Goal: Transaction & Acquisition: Purchase product/service

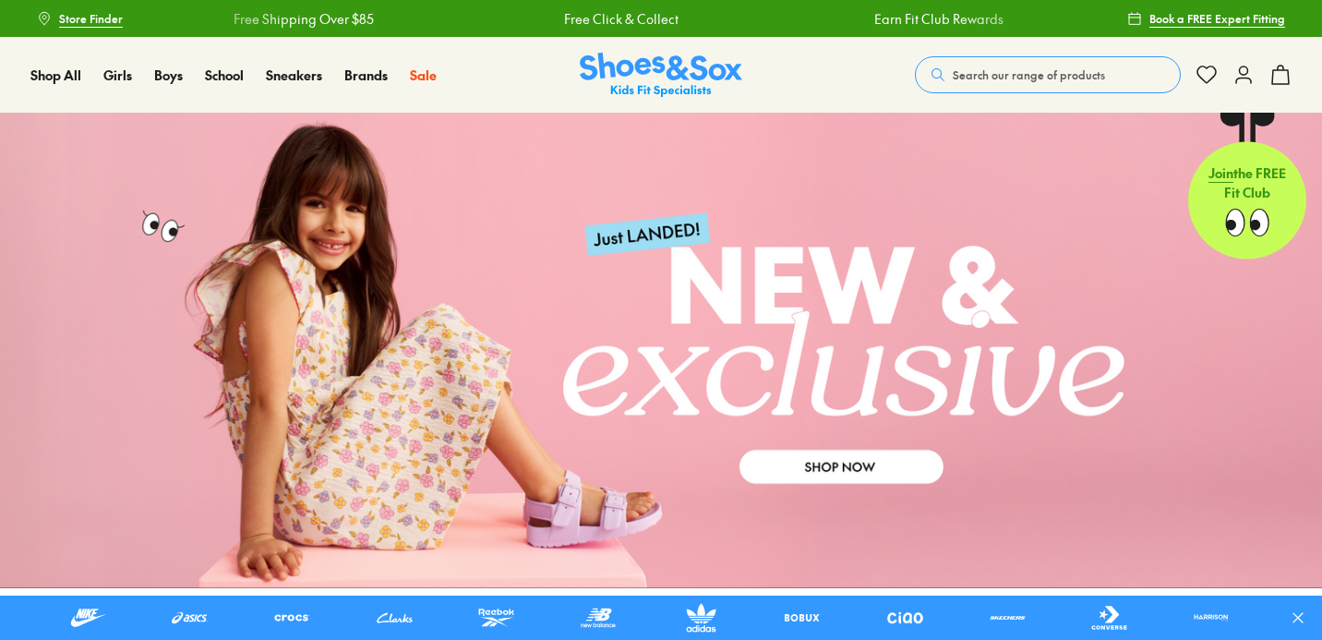
click at [1005, 71] on span "Search our range of products" at bounding box center [1029, 74] width 152 height 17
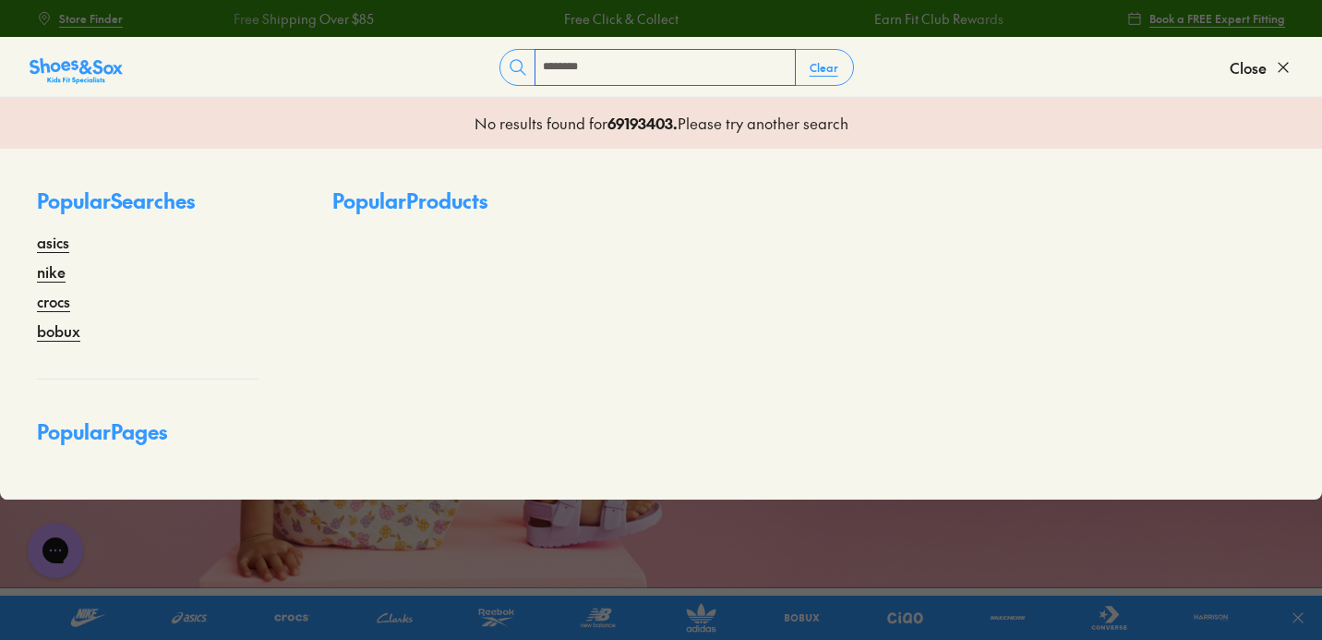
type input "********"
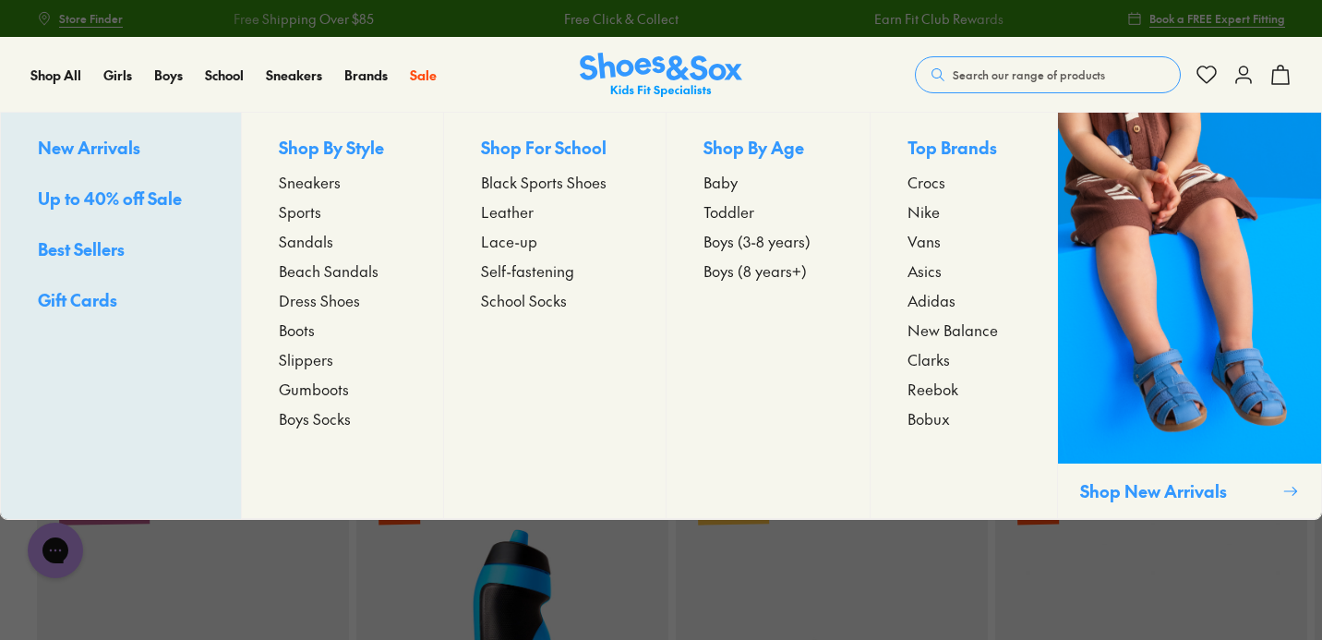
click at [926, 330] on span "New Balance" at bounding box center [952, 329] width 90 height 22
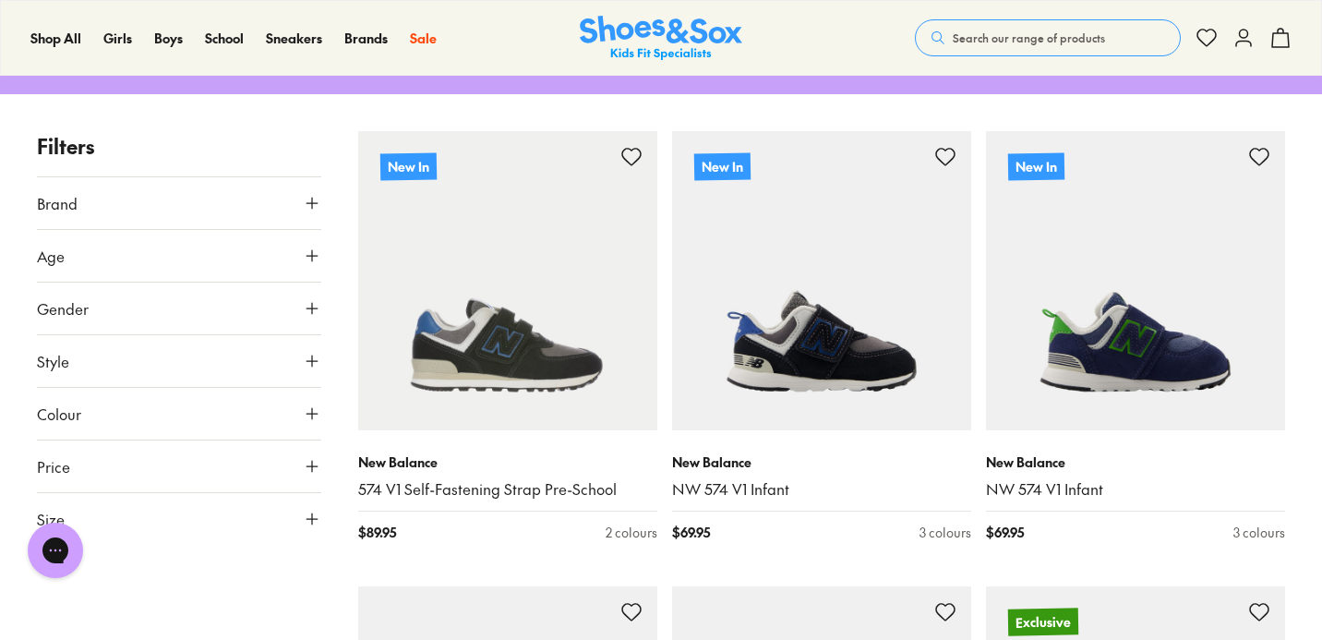
click at [281, 352] on button "Style" at bounding box center [179, 361] width 284 height 52
click at [309, 256] on icon at bounding box center [312, 255] width 18 height 18
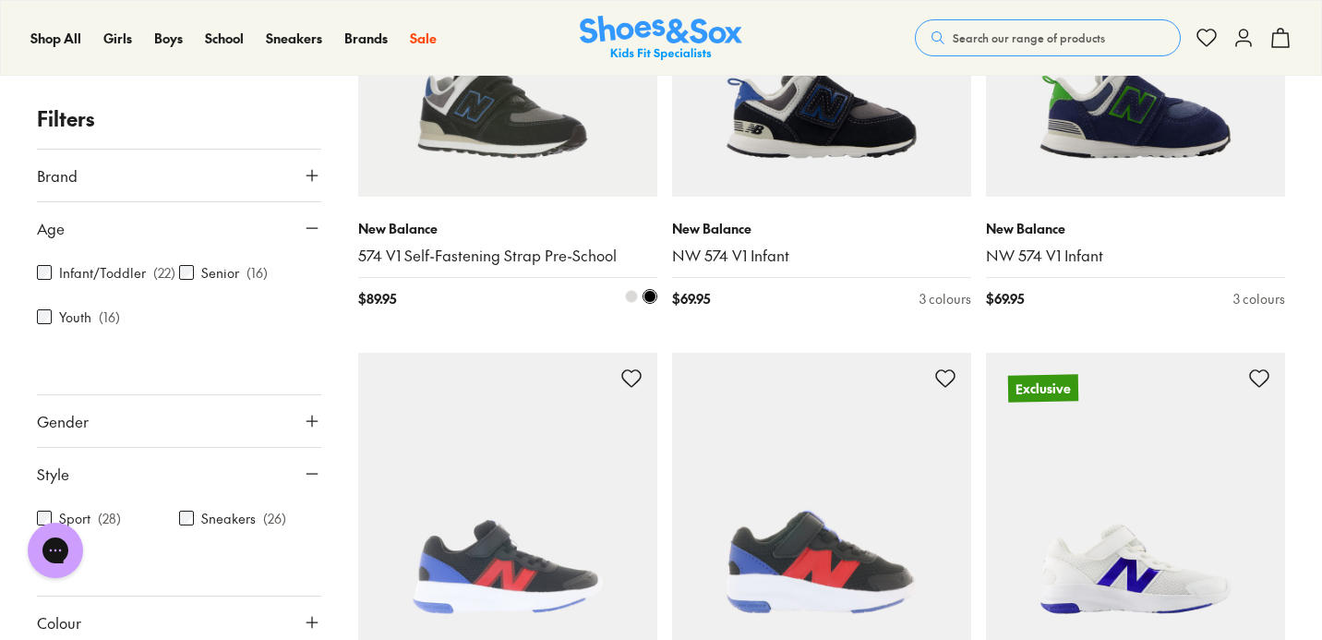
scroll to position [499, 0]
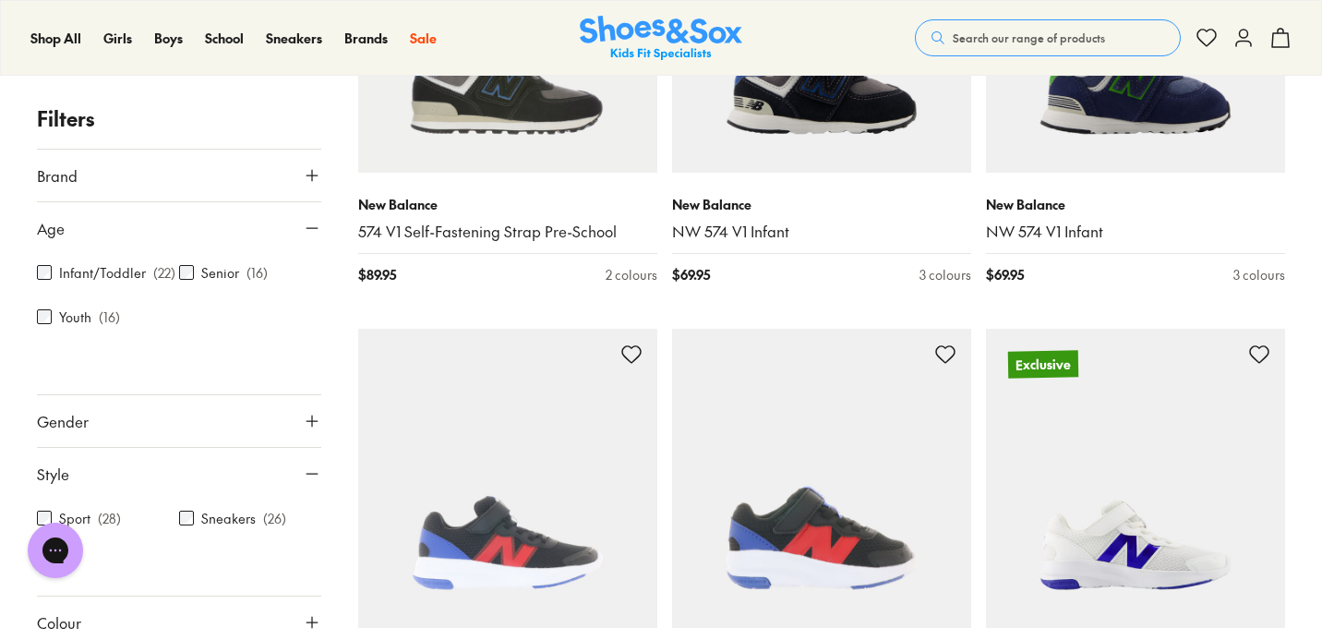
click at [306, 228] on use at bounding box center [311, 228] width 11 height 0
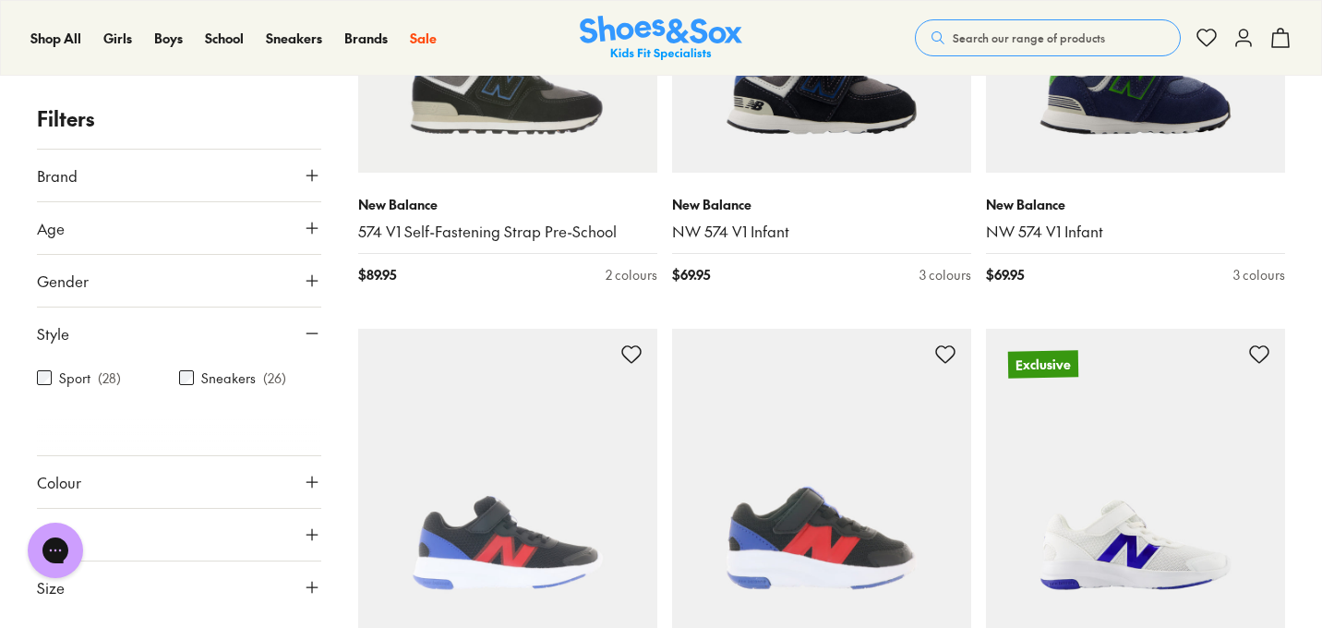
click at [307, 327] on icon at bounding box center [312, 333] width 18 height 18
click at [302, 393] on button "Colour" at bounding box center [179, 386] width 284 height 52
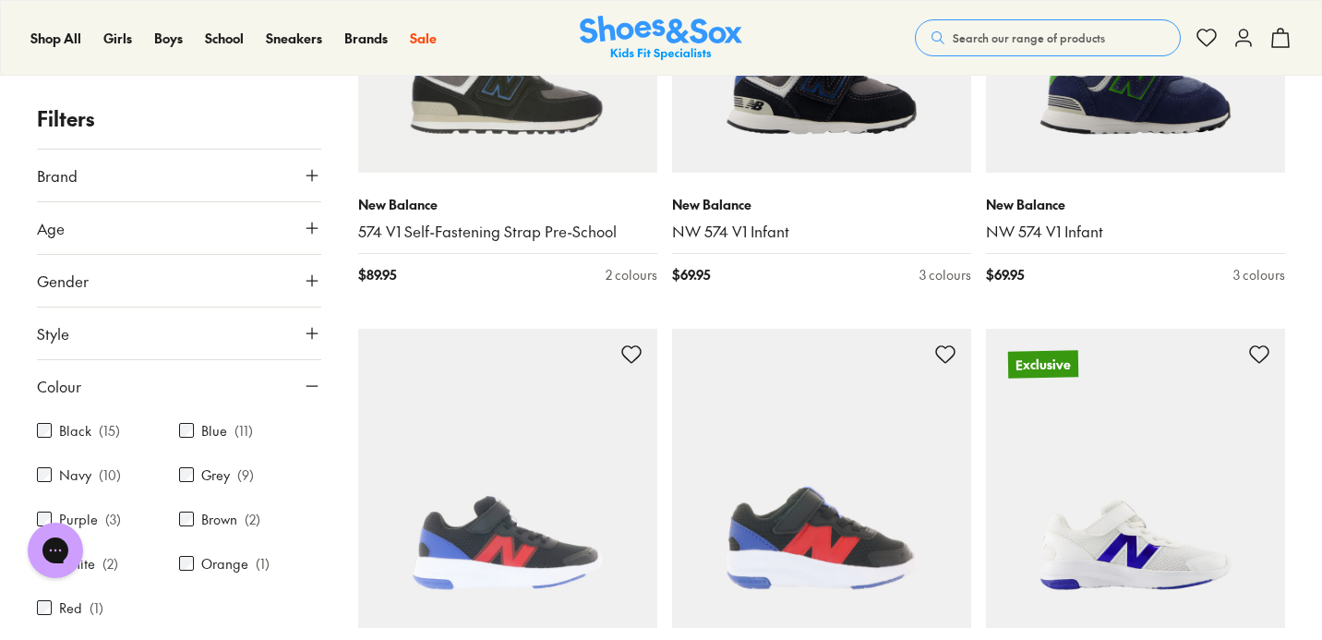
click at [113, 434] on p "( 15 )" at bounding box center [109, 430] width 21 height 19
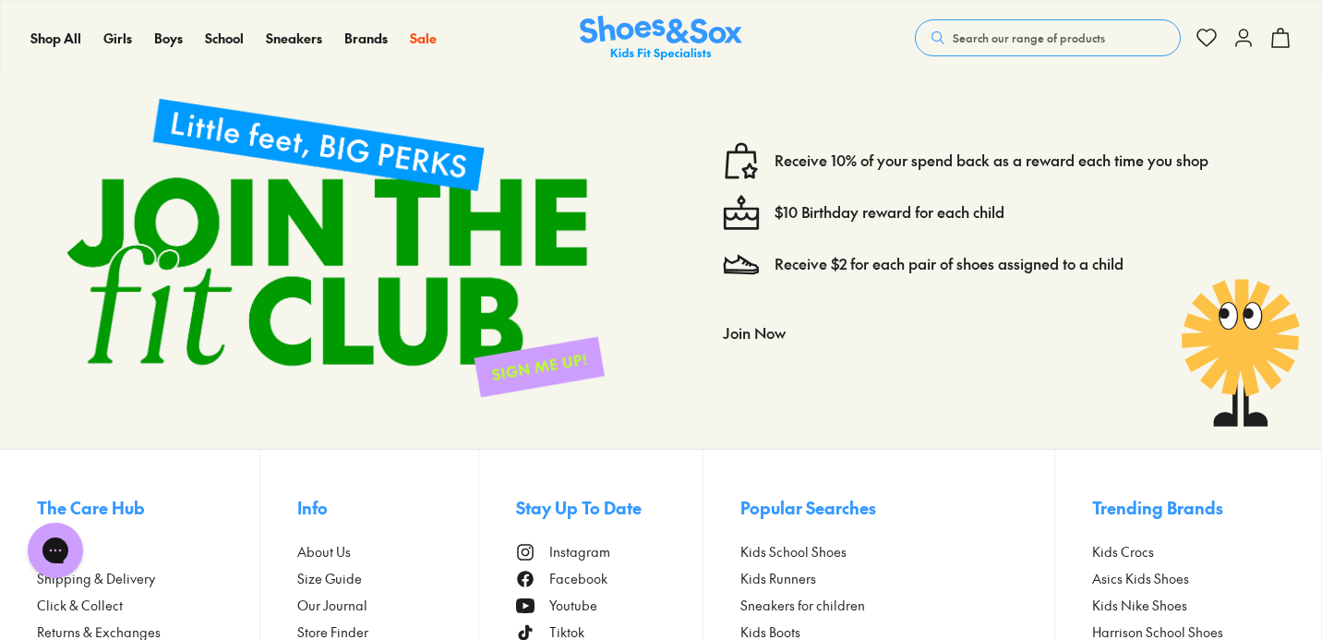
scroll to position [2787, 0]
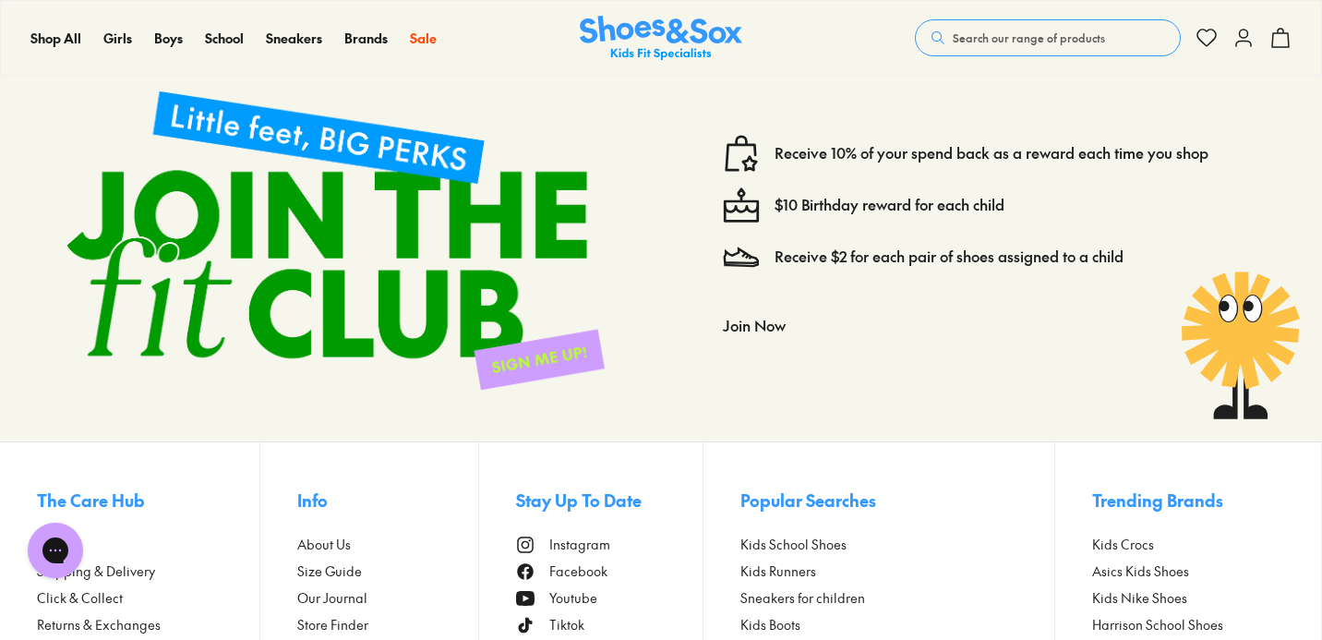
click at [406, 523] on x-modal "Info About Us Size Guide Our Journal Store Finder Book A Fitting Gift Cards Cha…" at bounding box center [388, 637] width 182 height 390
